Goal: Task Accomplishment & Management: Manage account settings

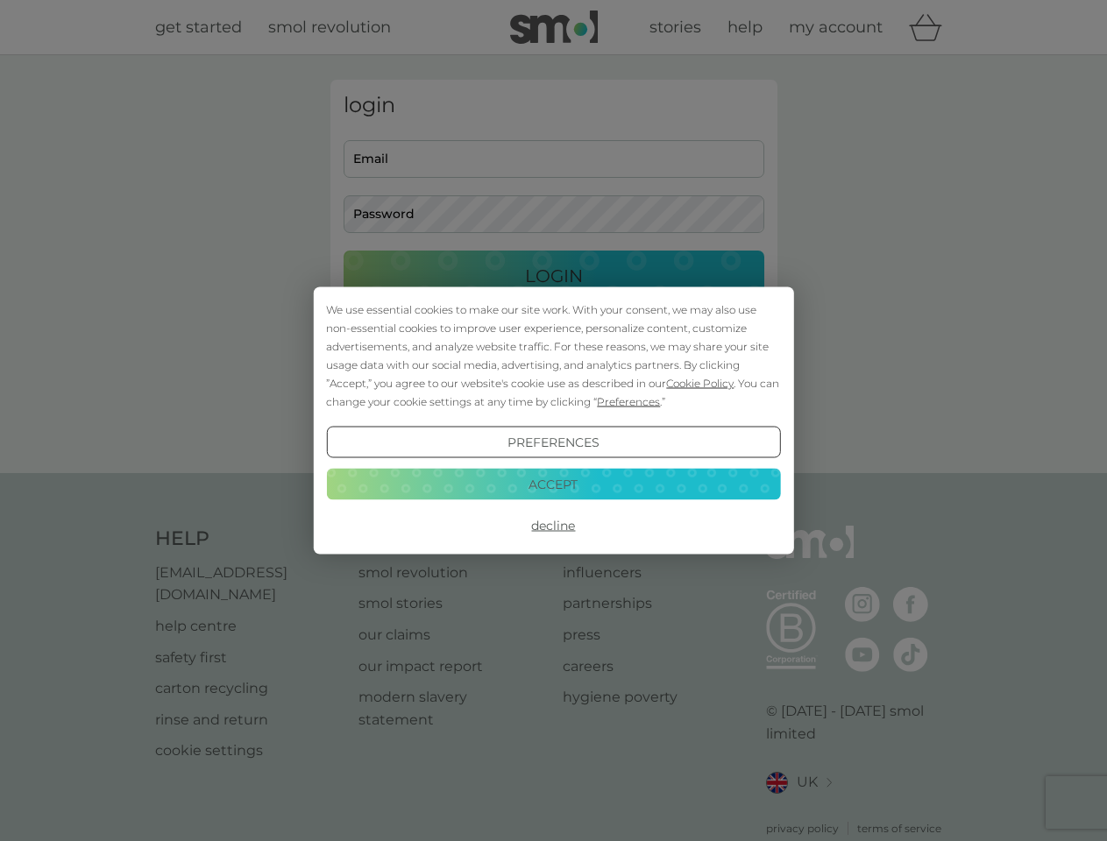
click at [700, 383] on span "Cookie Policy" at bounding box center [699, 383] width 67 height 13
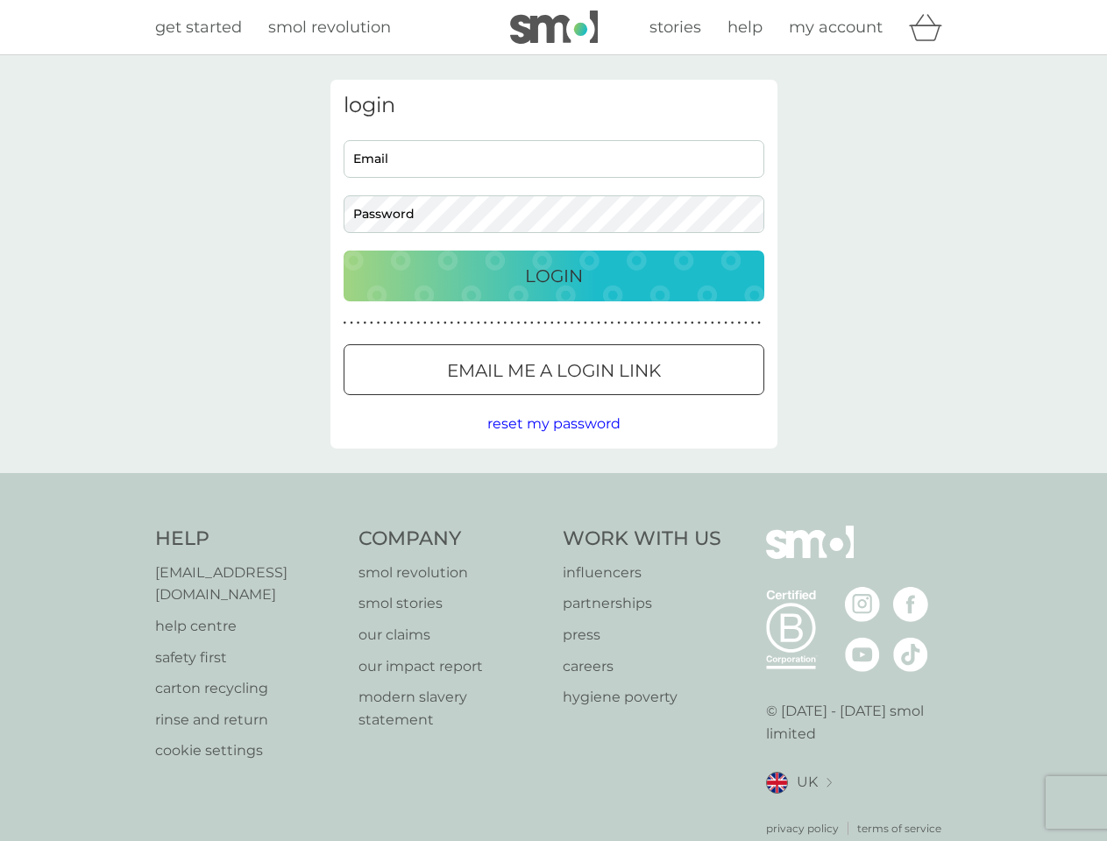
click at [627, 401] on div "login Email Password Login ● ● ● ● ● ● ● ● ● ● ● ● ● ● ● ● ● ● ● ● ● ● ● ● ● ● …" at bounding box center [553, 264] width 447 height 369
click at [553, 443] on div "login Email Password Login ● ● ● ● ● ● ● ● ● ● ● ● ● ● ● ● ● ● ● ● ● ● ● ● ● ● …" at bounding box center [553, 264] width 447 height 369
click at [553, 526] on div "Help [EMAIL_ADDRESS][DOMAIN_NAME] help centre safety first carton recycling rin…" at bounding box center [554, 681] width 798 height 311
click at [553, 484] on div "Help [EMAIL_ADDRESS][DOMAIN_NAME] help centre safety first carton recycling rin…" at bounding box center [553, 681] width 1107 height 416
